Goal: Transaction & Acquisition: Purchase product/service

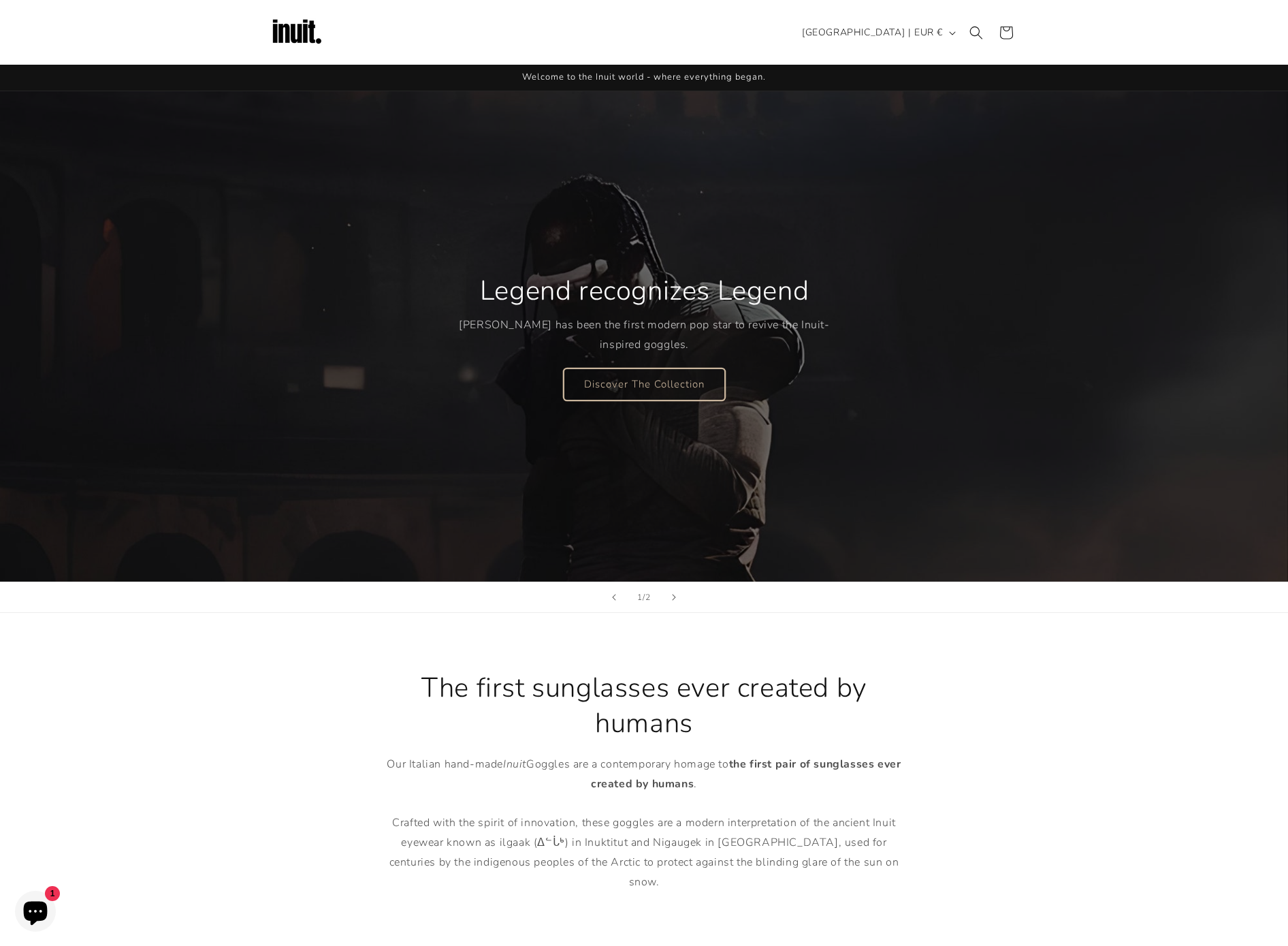
click at [674, 371] on link "Discover The Collection" at bounding box center [645, 384] width 162 height 32
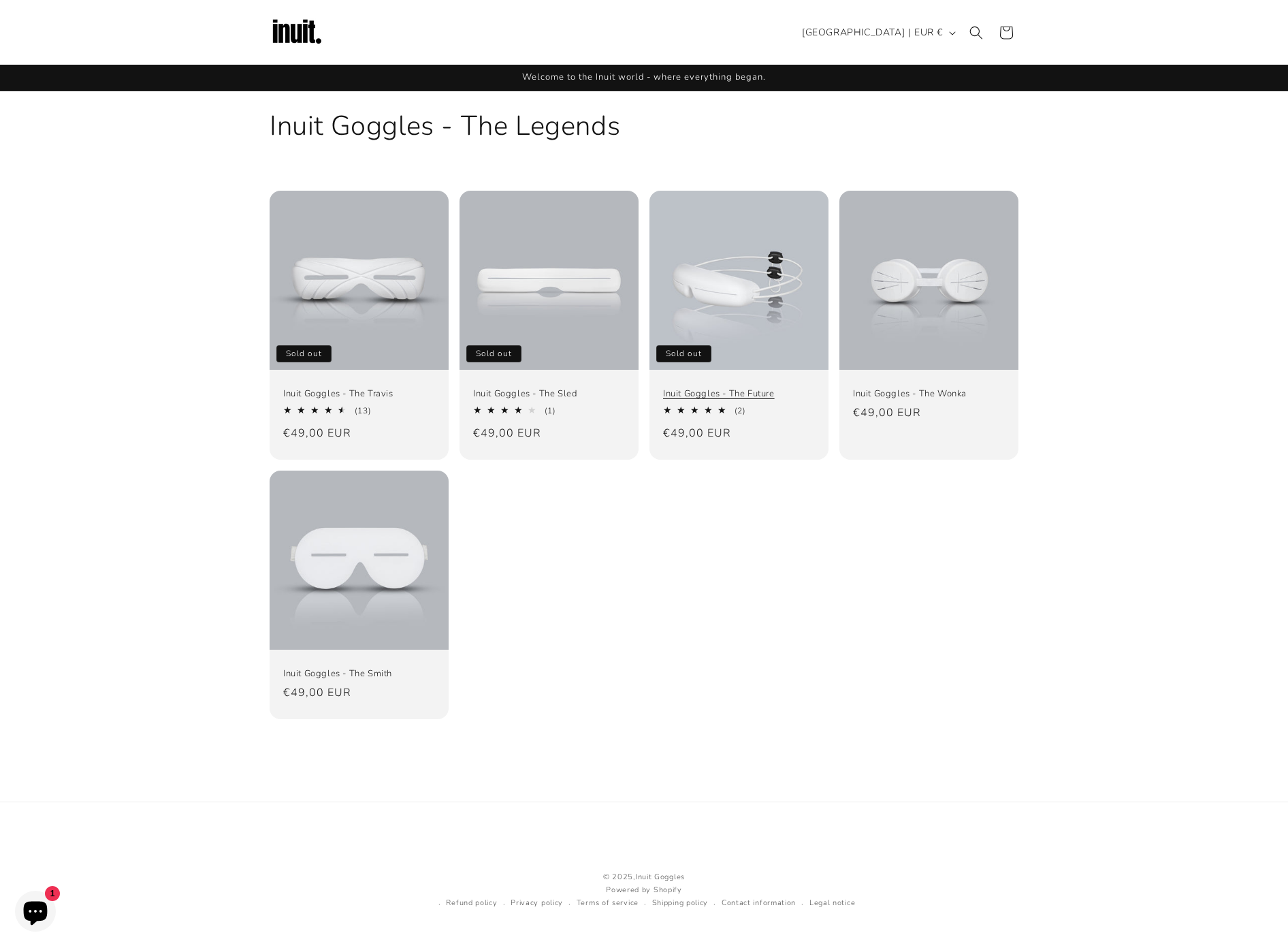
click at [689, 388] on link "Inuit Goggles - The Future" at bounding box center [739, 394] width 152 height 12
